Goal: Find specific page/section

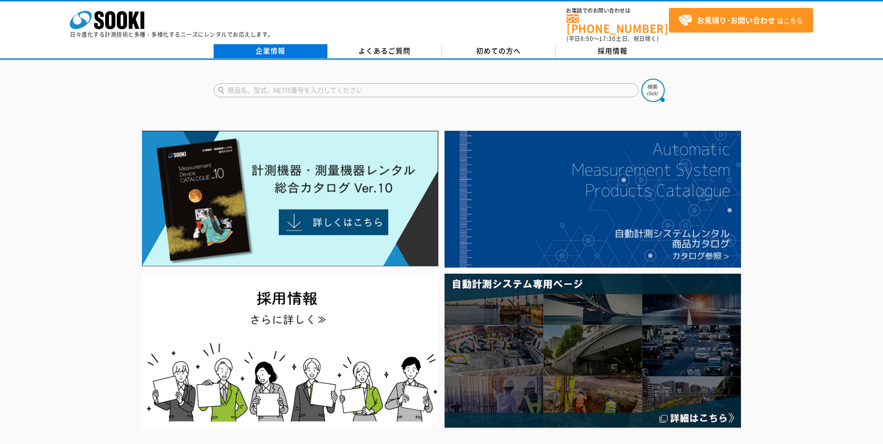
click at [277, 44] on link "企業情報" at bounding box center [271, 51] width 114 height 14
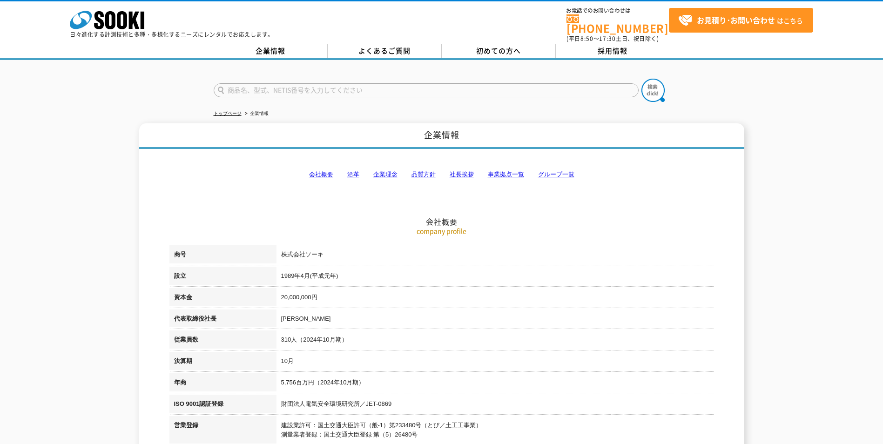
click at [504, 171] on link "事業拠点一覧" at bounding box center [506, 174] width 36 height 7
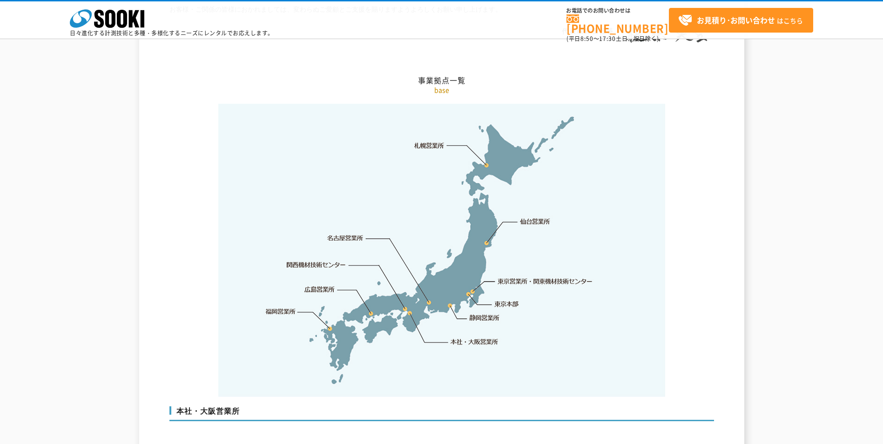
scroll to position [1916, 0]
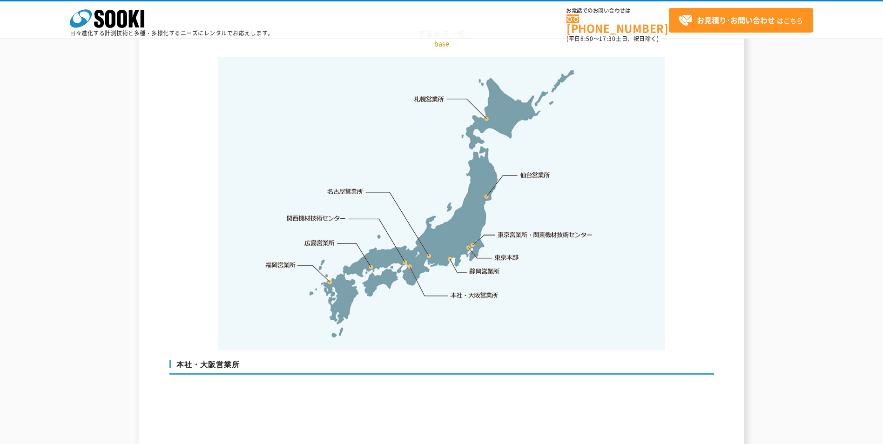
click at [489, 267] on link "静岡営業所" at bounding box center [484, 271] width 30 height 9
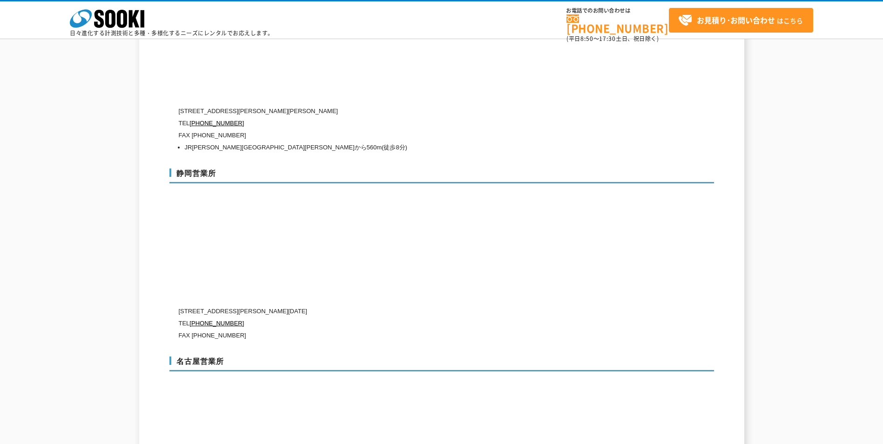
scroll to position [3028, 0]
